Goal: Task Accomplishment & Management: Complete application form

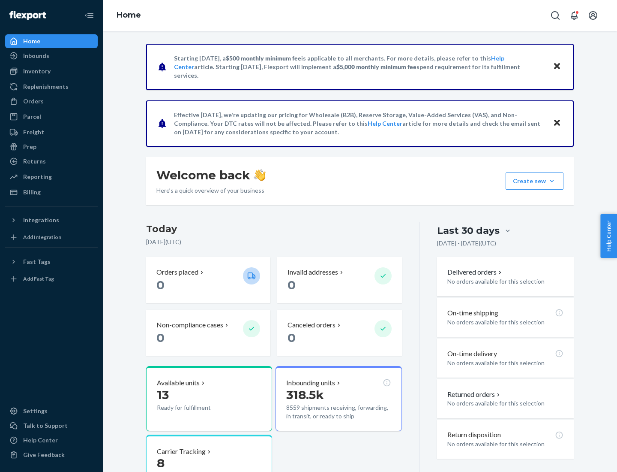
click at [552, 181] on button "Create new Create new inbound Create new order Create new product" at bounding box center [535, 180] width 58 height 17
click at [51, 56] on div "Inbounds" at bounding box center [51, 56] width 91 height 12
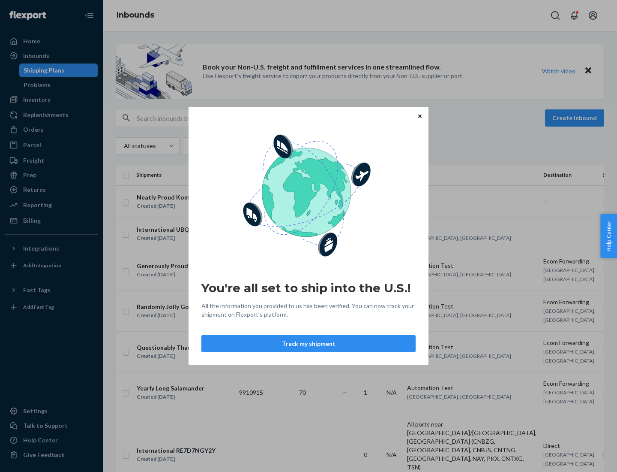
click at [51, 99] on div "You're all set to ship into the U.S.! All the information you provided to us ha…" at bounding box center [308, 236] width 617 height 472
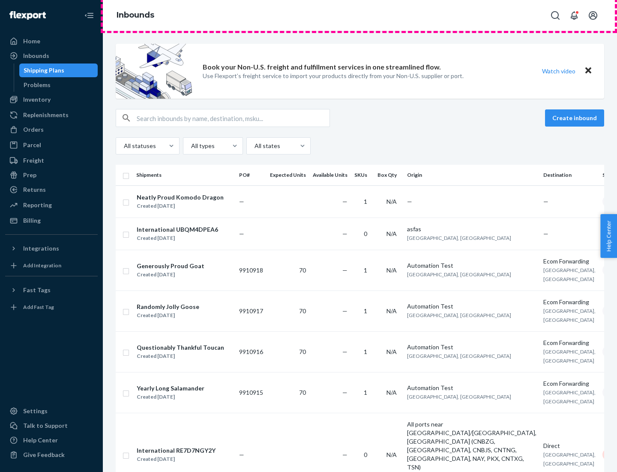
click at [360, 15] on div "Inbounds" at bounding box center [360, 15] width 514 height 31
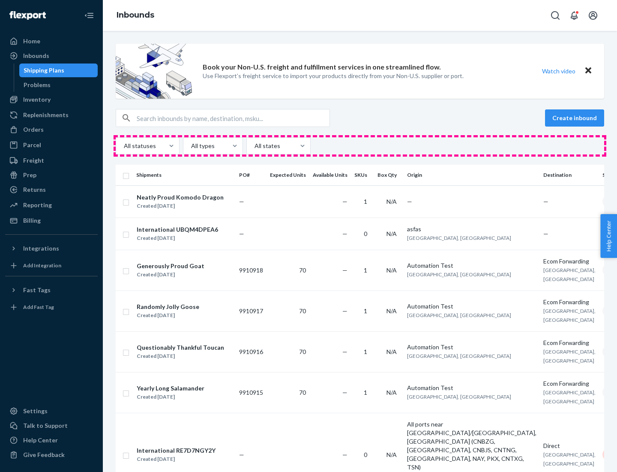
click at [360, 146] on div "All statuses All types All states" at bounding box center [360, 145] width 489 height 17
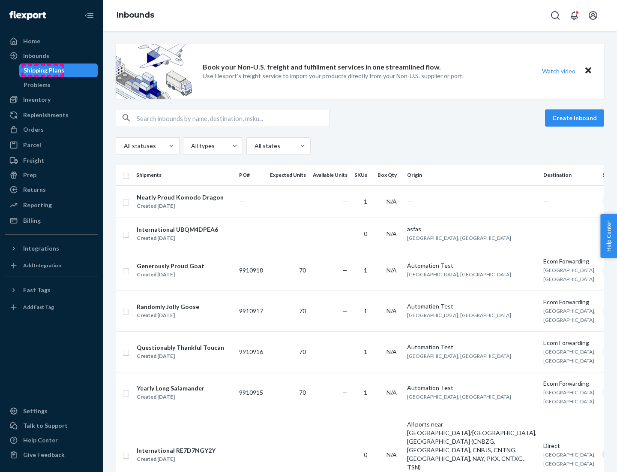
click at [42, 70] on div "Shipping Plans" at bounding box center [44, 70] width 41 height 9
click at [576, 118] on button "Create inbound" at bounding box center [574, 117] width 59 height 17
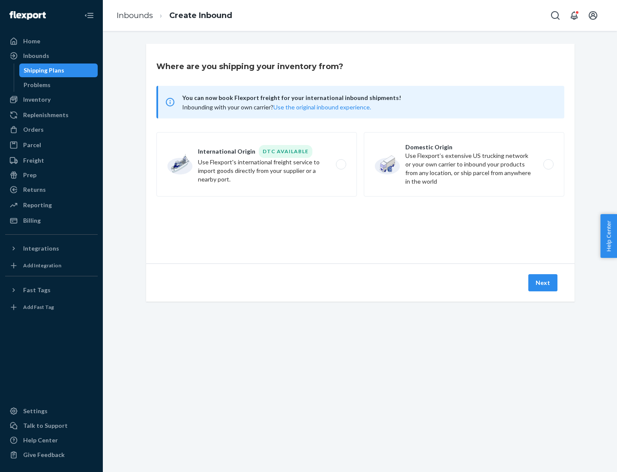
click at [257, 164] on label "International Origin DTC Available Use Flexport's international freight service…" at bounding box center [256, 164] width 201 height 64
click at [341, 164] on input "International Origin DTC Available Use Flexport's international freight service…" at bounding box center [344, 165] width 6 height 6
radio input "true"
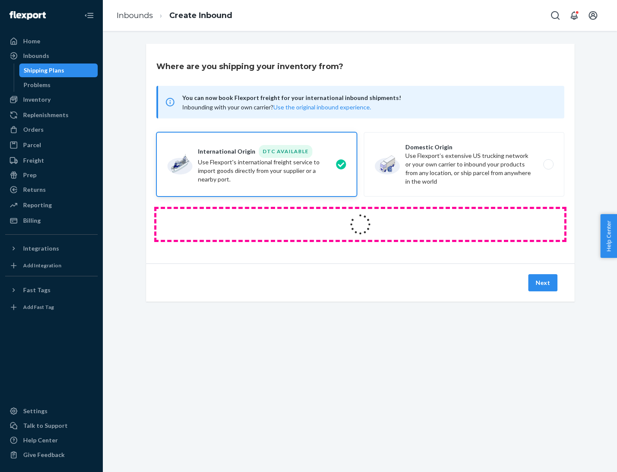
click at [361, 224] on icon at bounding box center [361, 224] width 34 height 34
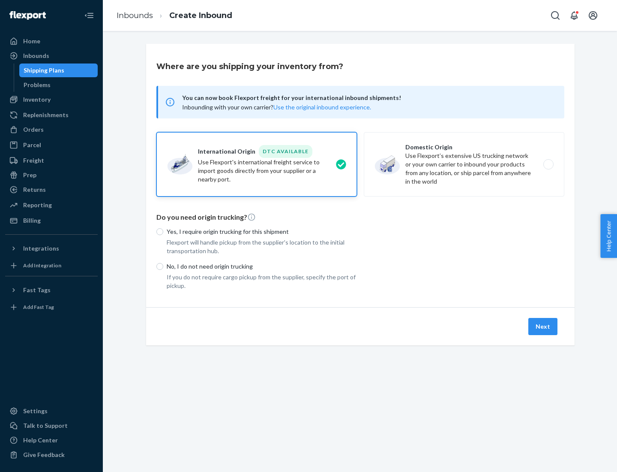
click at [262, 231] on p "Yes, I require origin trucking for this shipment" at bounding box center [262, 231] width 190 height 9
click at [163, 231] on input "Yes, I require origin trucking for this shipment" at bounding box center [159, 231] width 7 height 7
radio input "true"
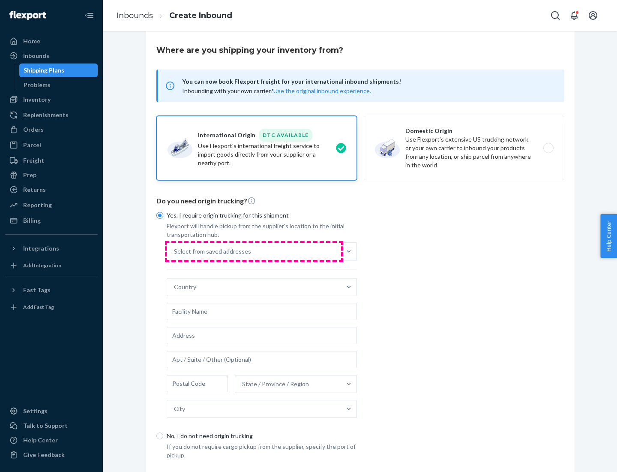
click at [254, 251] on div "Select from saved addresses" at bounding box center [254, 251] width 174 height 17
click at [175, 251] on input "Select from saved addresses" at bounding box center [174, 251] width 1 height 9
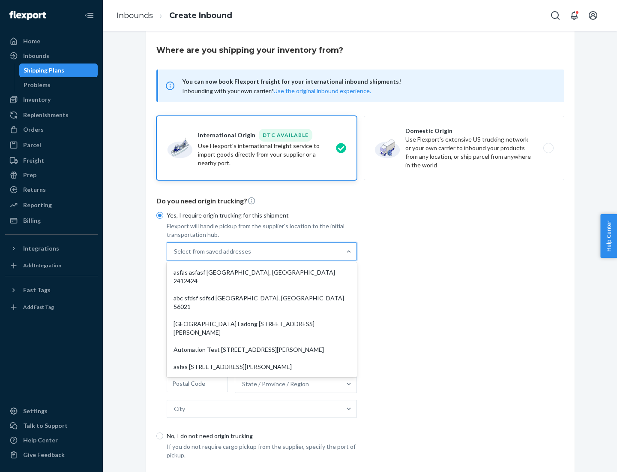
scroll to position [37, 0]
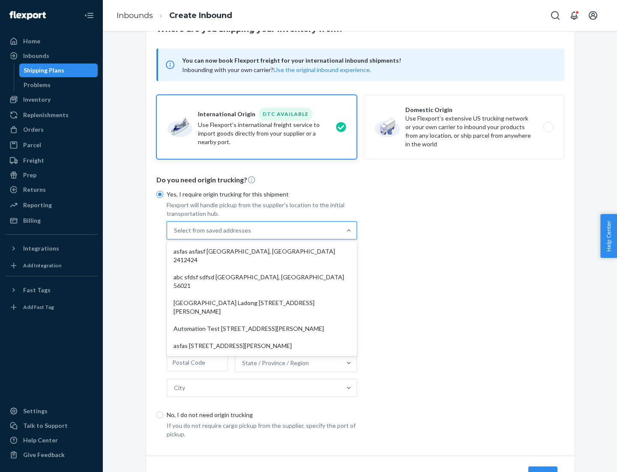
click at [262, 251] on div "asfas asfasf [GEOGRAPHIC_DATA], [GEOGRAPHIC_DATA] 2412424" at bounding box center [261, 256] width 187 height 26
click at [175, 234] on input "option asfas asfasf [GEOGRAPHIC_DATA], [GEOGRAPHIC_DATA] 2412424 focused, 1 of …" at bounding box center [174, 230] width 1 height 9
type input "asfas"
type input "asfasf"
type input "2412424"
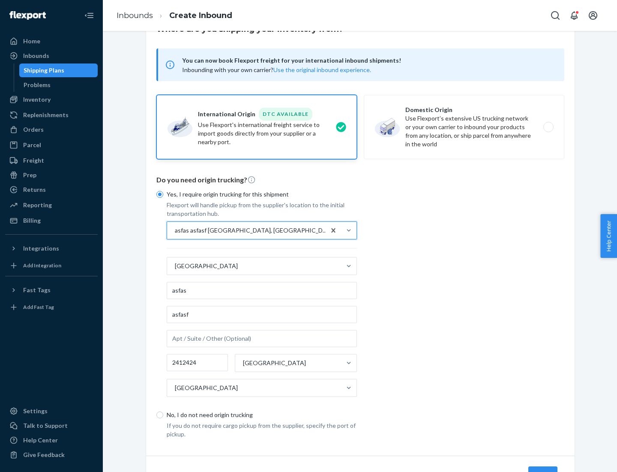
scroll to position [80, 0]
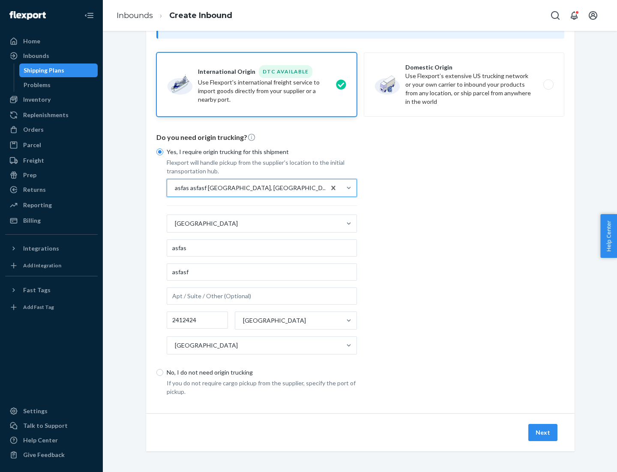
click at [544, 432] on button "Next" at bounding box center [543, 432] width 29 height 17
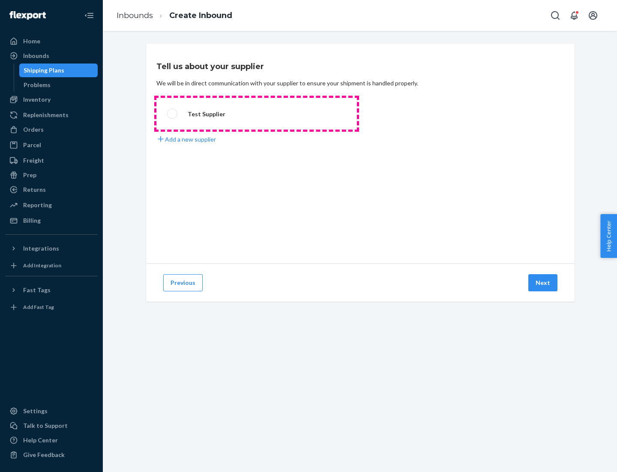
click at [257, 114] on label "Test Supplier" at bounding box center [256, 114] width 201 height 32
click at [173, 114] on input "Test Supplier" at bounding box center [170, 114] width 6 height 6
radio input "true"
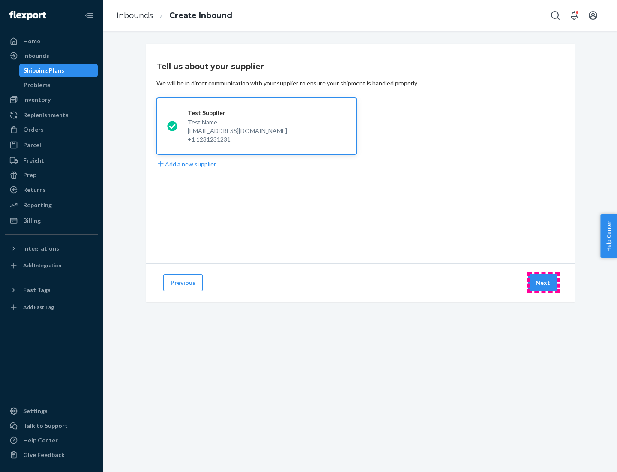
click at [544, 282] on button "Next" at bounding box center [543, 282] width 29 height 17
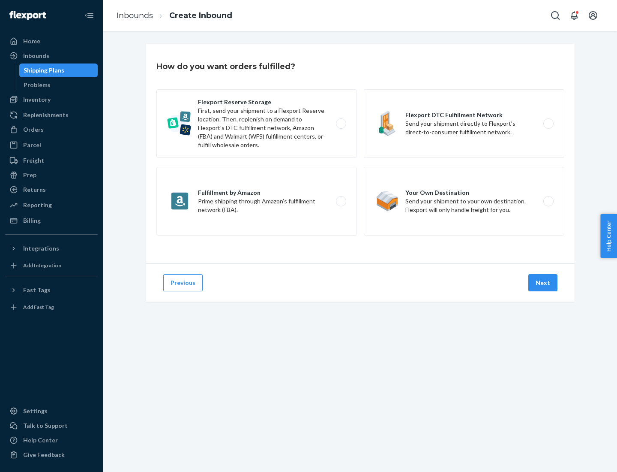
click at [257, 201] on label "Fulfillment by Amazon Prime shipping through Amazon’s fulfillment network (FBA)." at bounding box center [256, 201] width 201 height 69
click at [341, 201] on input "Fulfillment by Amazon Prime shipping through Amazon’s fulfillment network (FBA)." at bounding box center [344, 201] width 6 height 6
radio input "true"
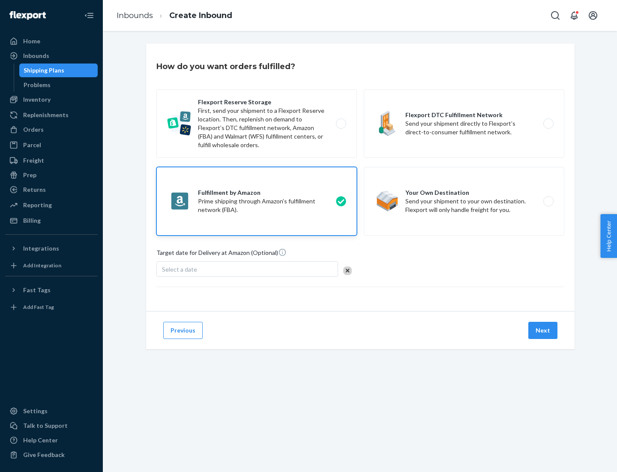
click at [544, 330] on button "Next" at bounding box center [543, 330] width 29 height 17
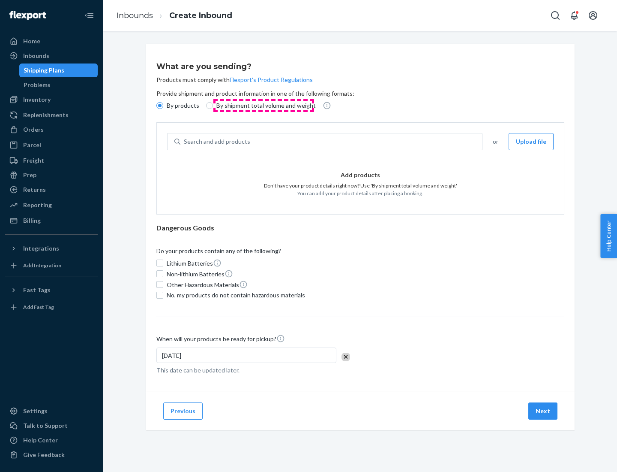
click at [264, 105] on p "By shipment total volume and weight" at bounding box center [265, 105] width 99 height 9
click at [213, 105] on input "By shipment total volume and weight" at bounding box center [209, 105] width 7 height 7
radio input "true"
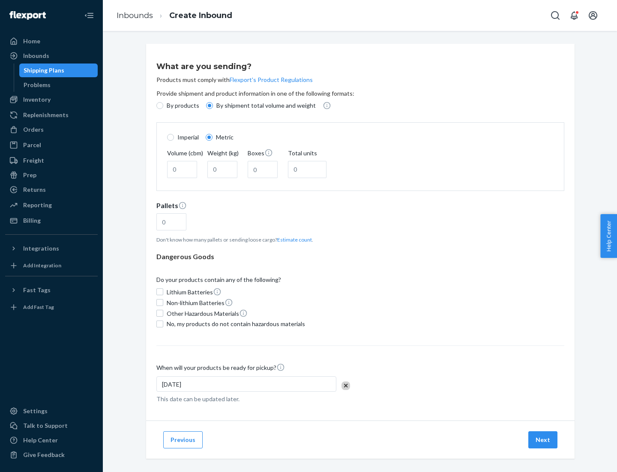
click at [182, 105] on p "By products" at bounding box center [183, 105] width 33 height 9
click at [163, 105] on input "By products" at bounding box center [159, 105] width 7 height 7
radio input "true"
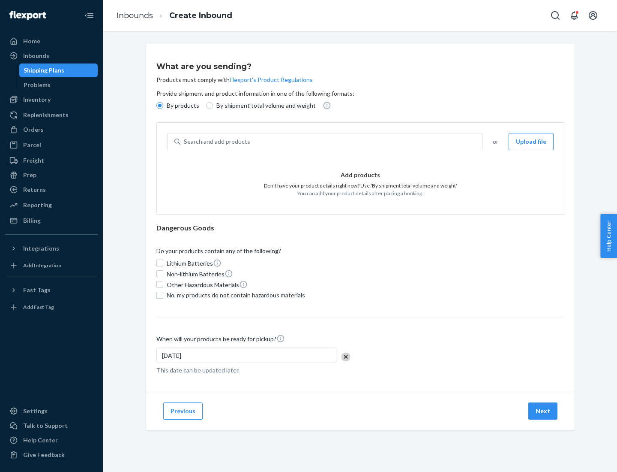
click at [332, 141] on div "Search and add products" at bounding box center [331, 141] width 302 height 15
click at [185, 141] on input "Search and add products" at bounding box center [184, 141] width 1 height 9
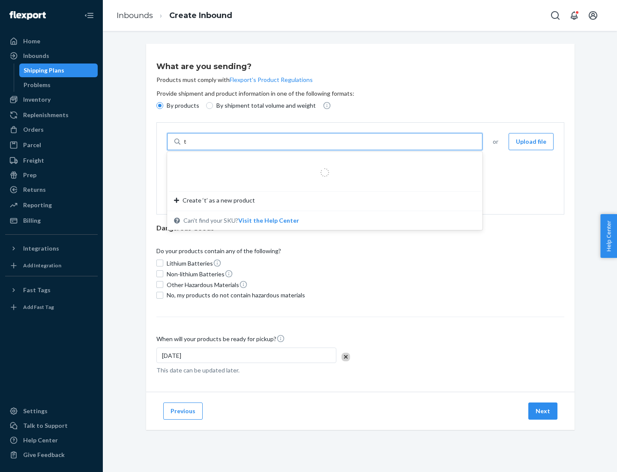
type input "test"
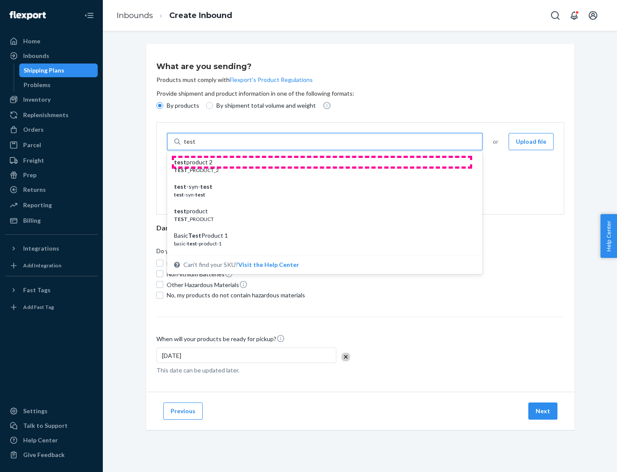
click at [322, 162] on div "test product 2" at bounding box center [321, 162] width 295 height 9
click at [195, 146] on input "test" at bounding box center [189, 141] width 11 height 9
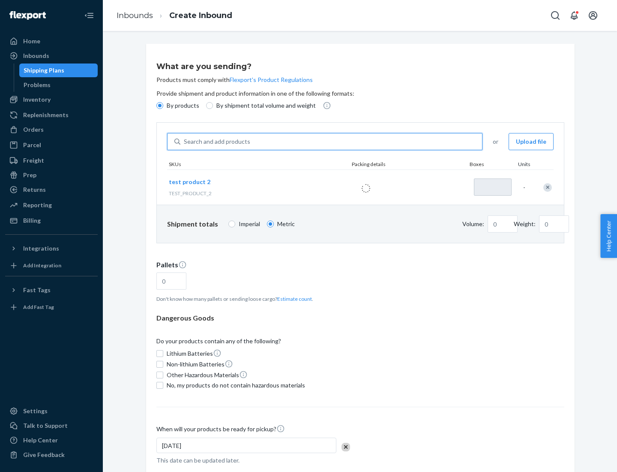
type input "1"
type input "0.02"
type input "22.23"
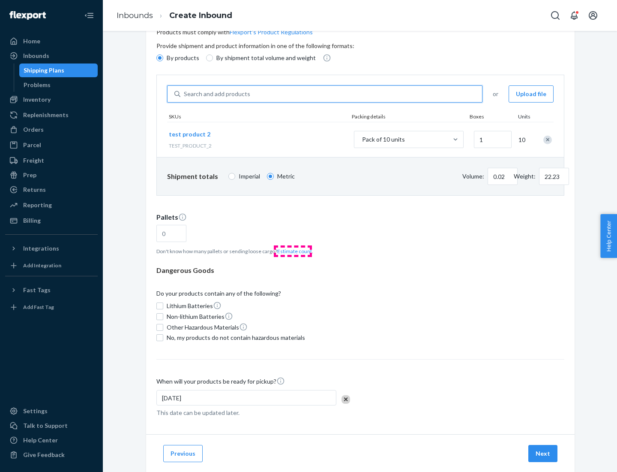
click at [293, 251] on button "Estimate count" at bounding box center [294, 250] width 35 height 7
type input "1"
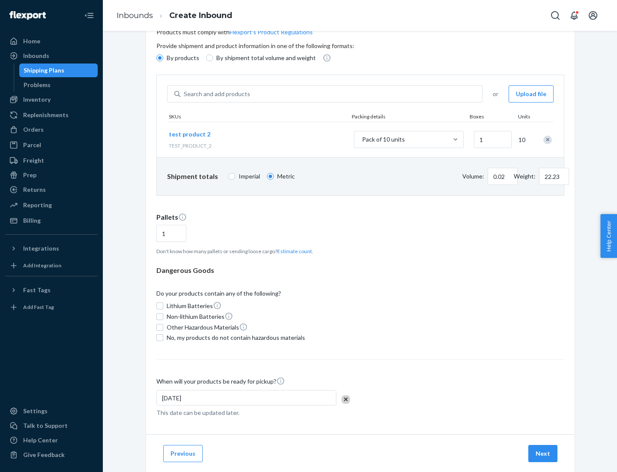
scroll to position [69, 0]
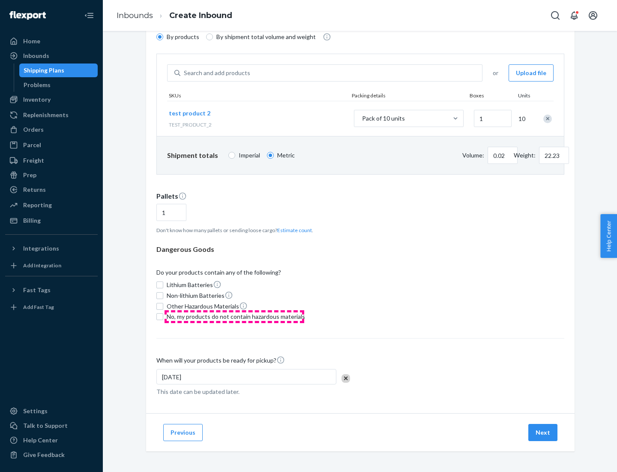
click at [234, 316] on span "No, my products do not contain hazardous materials" at bounding box center [236, 316] width 138 height 9
click at [163, 316] on input "No, my products do not contain hazardous materials" at bounding box center [159, 316] width 7 height 7
checkbox input "true"
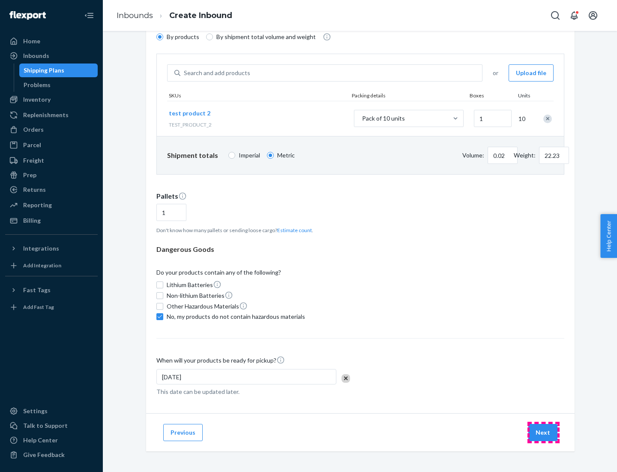
click at [544, 432] on button "Next" at bounding box center [543, 432] width 29 height 17
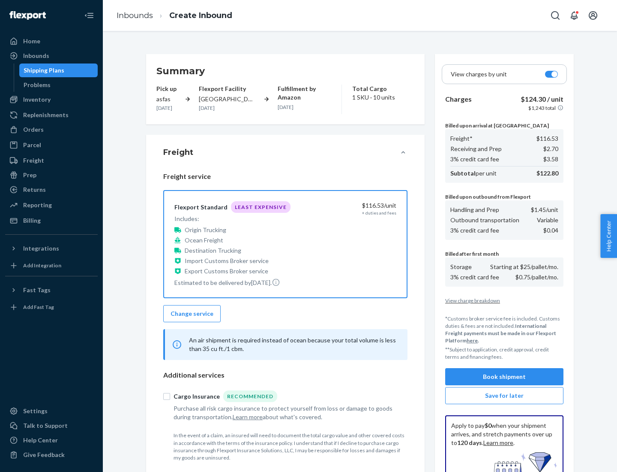
scroll to position [125, 0]
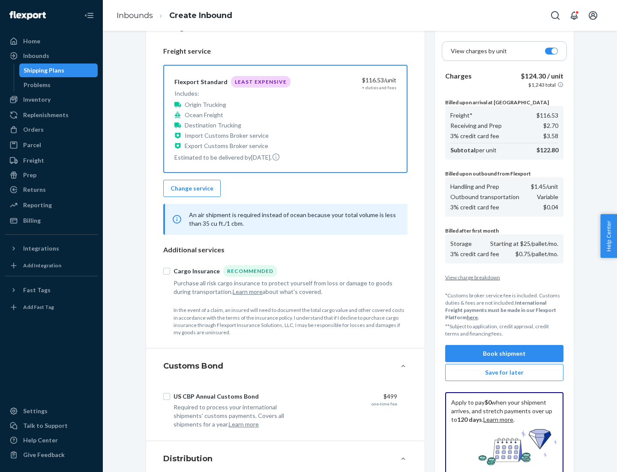
click at [505, 353] on button "Book shipment" at bounding box center [504, 353] width 118 height 17
